Goal: Task Accomplishment & Management: Manage account settings

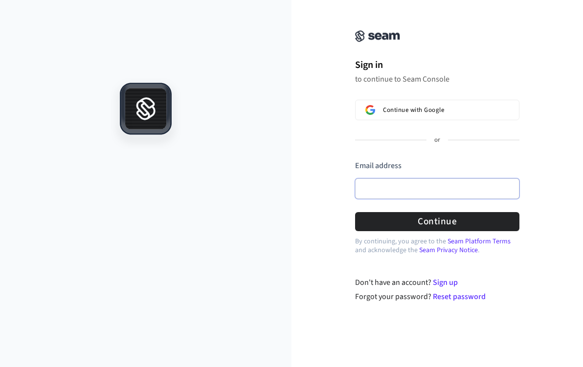
click at [506, 189] on input "Email address" at bounding box center [437, 189] width 164 height 21
click at [464, 189] on input "Email address" at bounding box center [437, 189] width 164 height 21
click at [441, 190] on input "Email address" at bounding box center [437, 189] width 164 height 21
click at [410, 189] on input "Email address" at bounding box center [437, 189] width 164 height 21
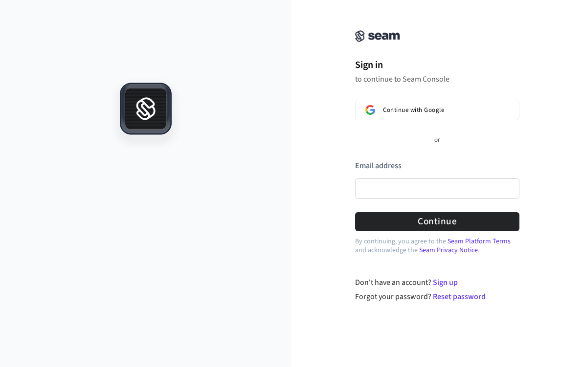
click at [402, 277] on div "Don't have an account? Sign up" at bounding box center [437, 283] width 165 height 12
click at [407, 194] on input "Email address" at bounding box center [437, 189] width 164 height 21
click at [258, 188] on div at bounding box center [146, 222] width 292 height 289
click at [379, 189] on input "Email address" at bounding box center [437, 189] width 164 height 21
click at [508, 189] on input "Email address" at bounding box center [437, 189] width 164 height 21
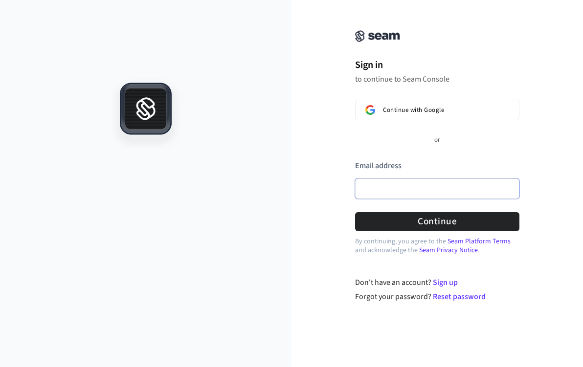
click at [397, 187] on input "Email address" at bounding box center [437, 189] width 164 height 21
